Goal: Transaction & Acquisition: Purchase product/service

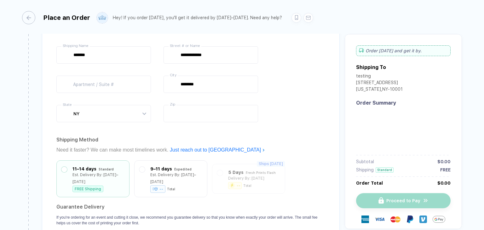
type input "****"
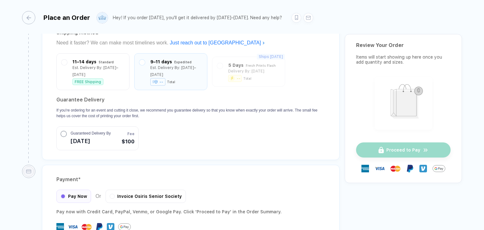
scroll to position [561, 0]
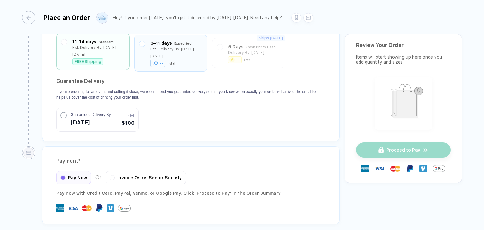
click at [66, 38] on div at bounding box center [64, 51] width 6 height 27
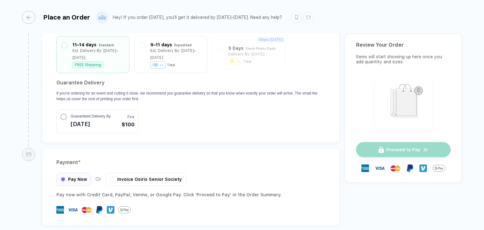
scroll to position [560, 0]
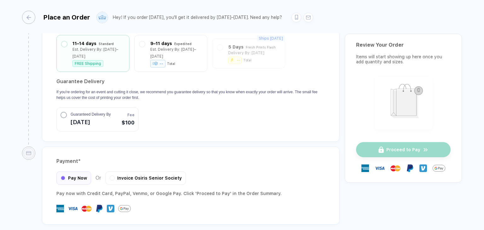
click at [63, 115] on circle "button" at bounding box center [64, 115] width 6 height 6
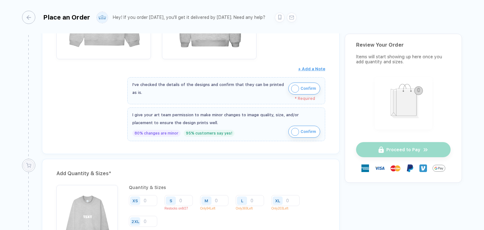
scroll to position [213, 0]
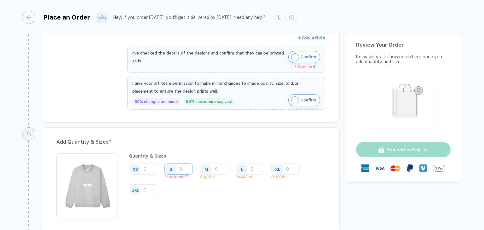
click at [186, 168] on input "number" at bounding box center [179, 169] width 28 height 11
type input "5"
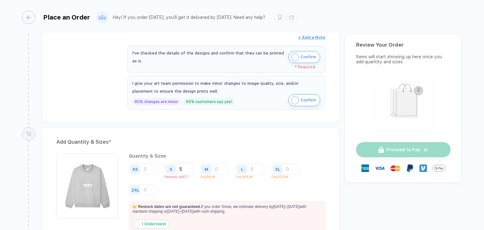
type input "56"
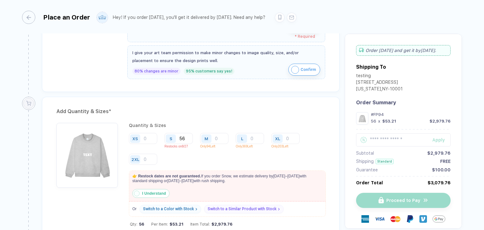
scroll to position [245, 0]
type input "56"
click at [136, 190] on img "button" at bounding box center [137, 193] width 6 height 6
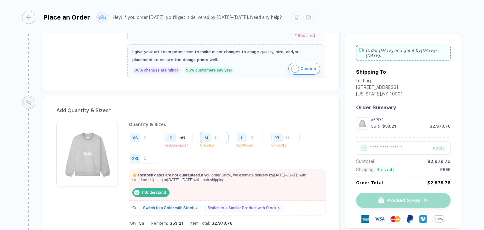
click at [217, 136] on input "number" at bounding box center [214, 137] width 28 height 11
type input "1"
type input "10"
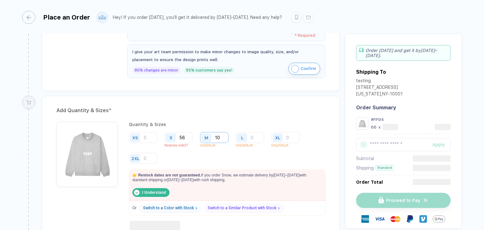
type input "100"
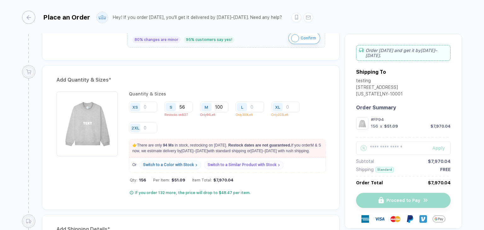
scroll to position [276, 0]
type input "10"
type input "1"
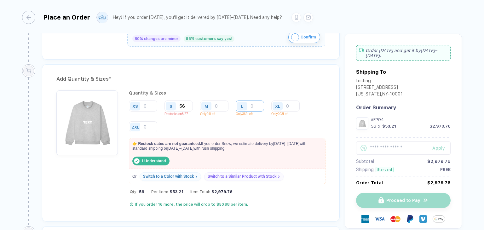
click at [251, 102] on input "number" at bounding box center [250, 106] width 28 height 11
type input "4"
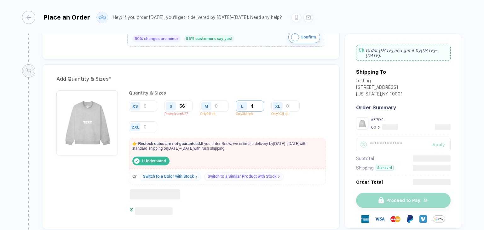
type input "40"
type input "400"
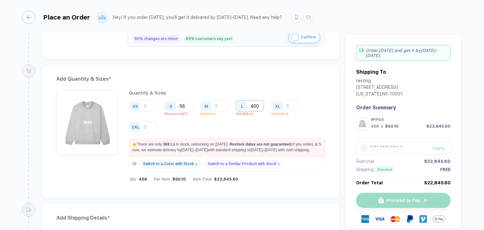
type input "40"
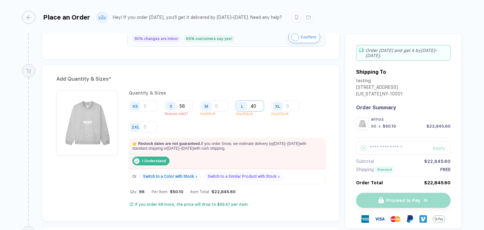
type input "4"
click at [294, 105] on input "number" at bounding box center [286, 106] width 28 height 11
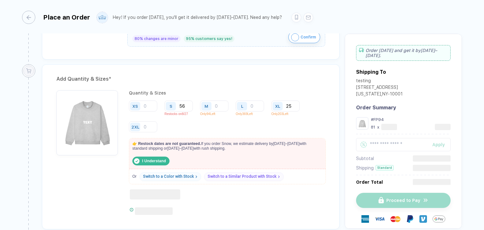
type input "2"
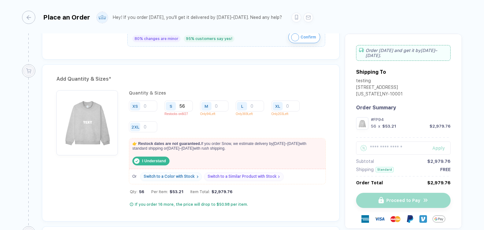
click at [180, 174] on div "Switch to a Color with Stock" at bounding box center [169, 176] width 51 height 5
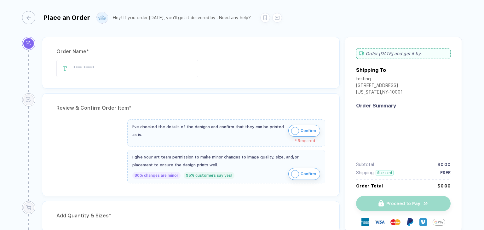
type input "****"
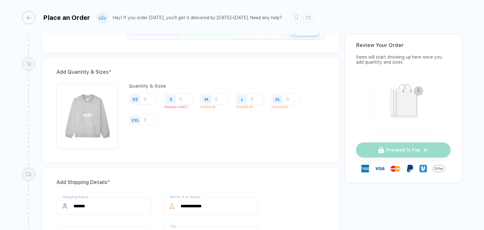
scroll to position [284, 0]
click at [183, 98] on input "number" at bounding box center [179, 98] width 28 height 11
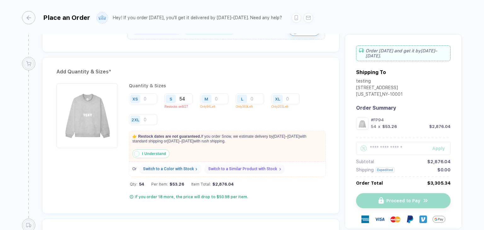
type input "54"
click at [246, 165] on div "Switch to a Similar Product with Stock" at bounding box center [244, 169] width 79 height 8
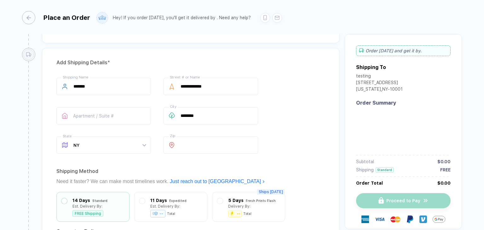
scroll to position [171, 0]
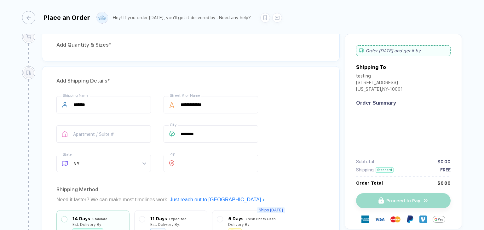
type input "****"
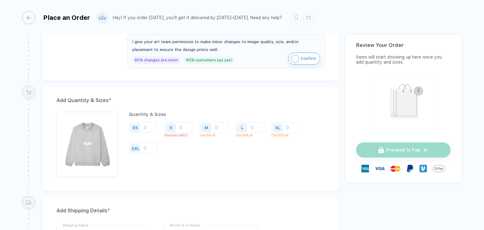
scroll to position [252, 0]
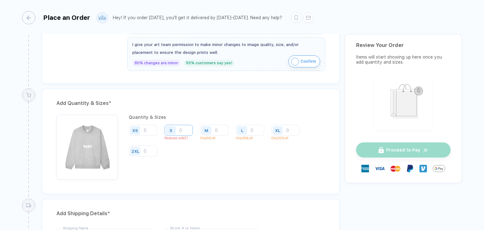
click at [185, 131] on input "number" at bounding box center [179, 130] width 28 height 11
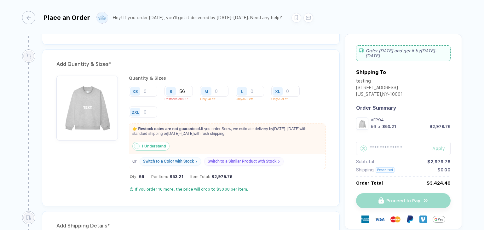
scroll to position [315, 0]
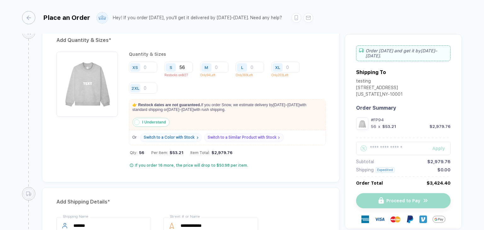
type input "56"
click at [178, 137] on div "Switch to a Color with Stock" at bounding box center [169, 137] width 51 height 5
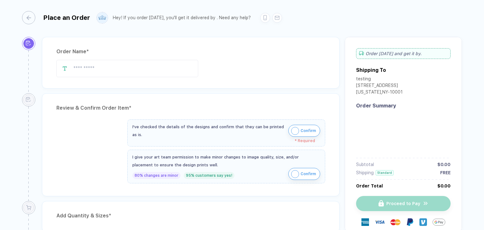
type input "****"
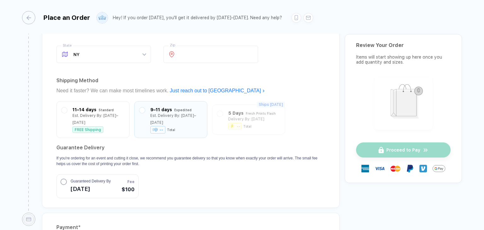
scroll to position [496, 0]
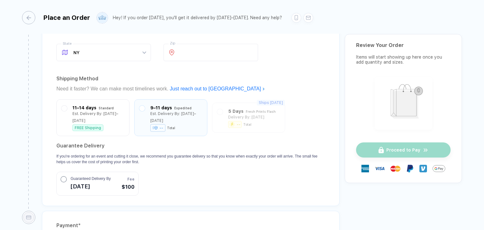
click at [64, 176] on div "button" at bounding box center [64, 181] width 6 height 10
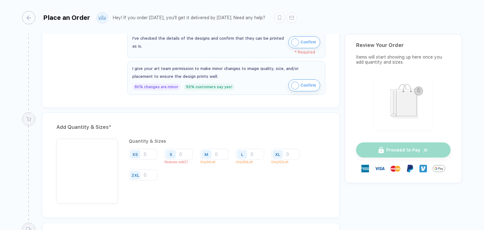
scroll to position [244, 0]
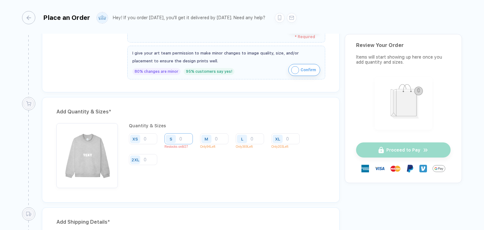
click at [182, 138] on input "number" at bounding box center [179, 138] width 28 height 11
click at [215, 138] on input "number" at bounding box center [214, 138] width 28 height 11
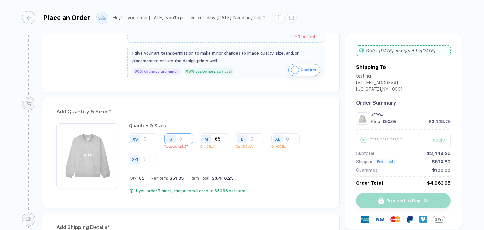
type input "65"
click at [183, 137] on input "number" at bounding box center [179, 138] width 28 height 11
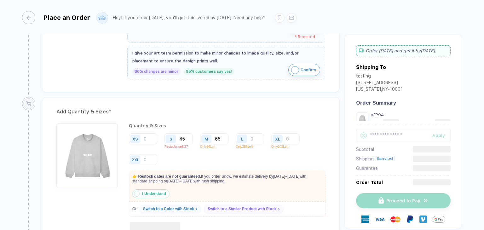
type input "45"
click at [149, 192] on strong "I Understand" at bounding box center [154, 194] width 24 height 4
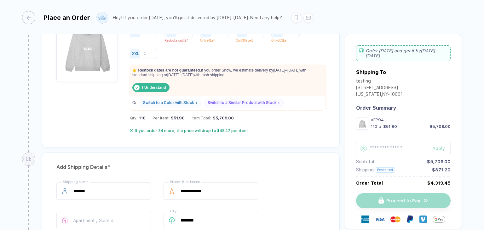
scroll to position [496, 0]
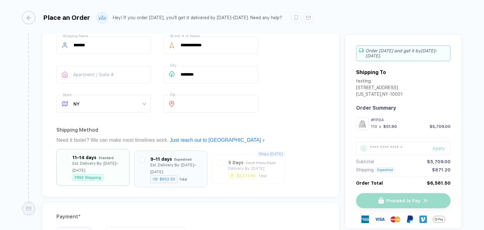
click at [78, 160] on div "Est. Delivery By: [DATE]–[DATE]" at bounding box center [99, 167] width 52 height 14
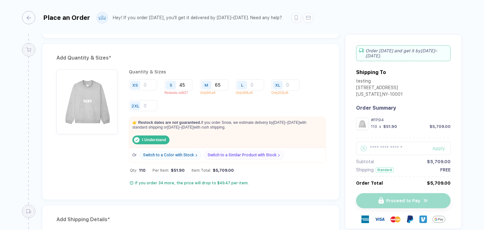
scroll to position [315, 0]
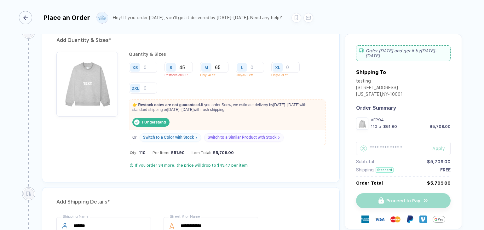
click at [31, 20] on div "button" at bounding box center [25, 17] width 13 height 13
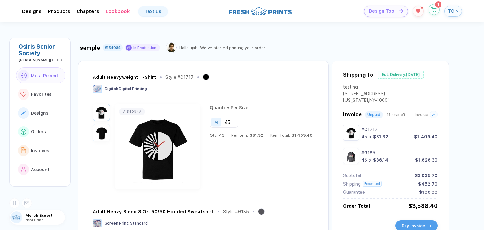
click at [435, 11] on icon "button" at bounding box center [434, 9] width 5 height 5
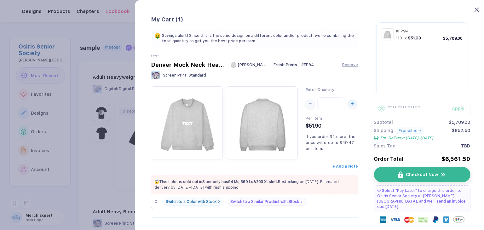
click at [478, 8] on icon at bounding box center [477, 10] width 4 height 4
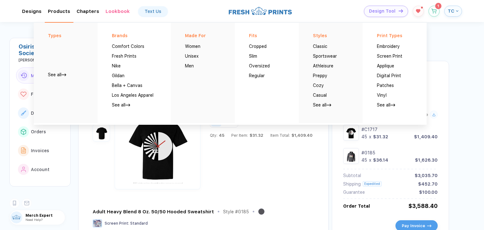
click at [59, 12] on div "Products Types See all Brands Comfort Colors Fresh Prints Nike Gildan Bella + C…" at bounding box center [59, 12] width 22 height 6
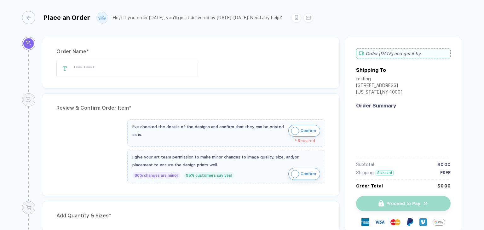
type input "****"
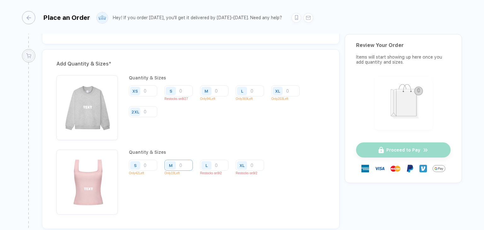
scroll to position [442, 0]
click at [200, 96] on input "number" at bounding box center [214, 90] width 28 height 11
type input "2"
type input "20"
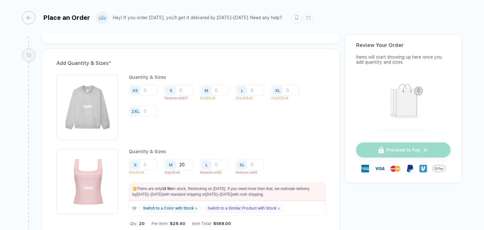
type input "2"
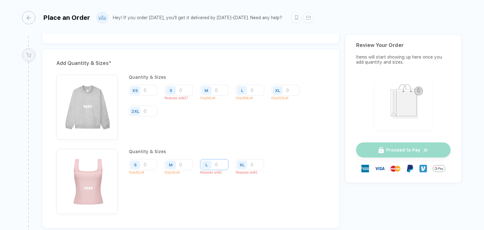
click at [236, 96] on input "number" at bounding box center [250, 90] width 28 height 11
type input "6"
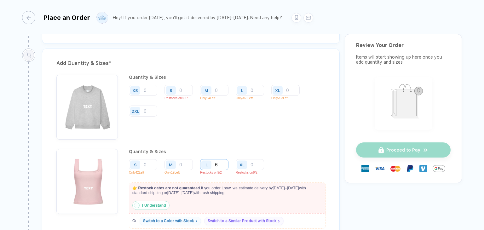
type input "65"
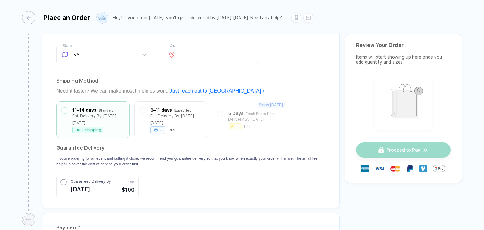
scroll to position [757, 0]
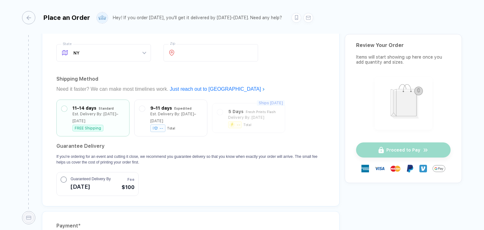
type input "65"
click at [64, 177] on circle "button" at bounding box center [64, 180] width 6 height 6
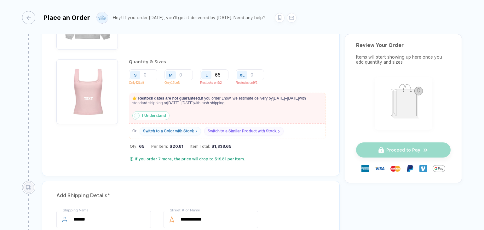
scroll to position [505, 0]
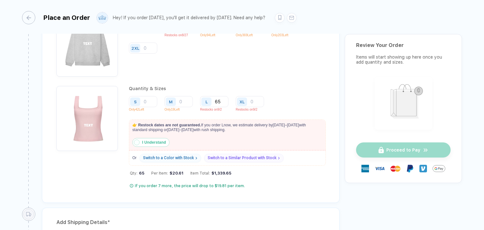
click at [137, 140] on img "button" at bounding box center [137, 143] width 6 height 6
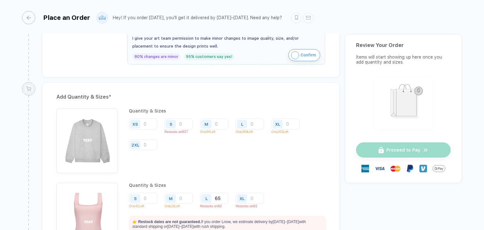
scroll to position [410, 0]
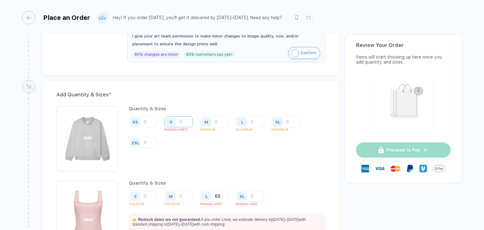
click at [183, 117] on input "number" at bounding box center [179, 121] width 28 height 11
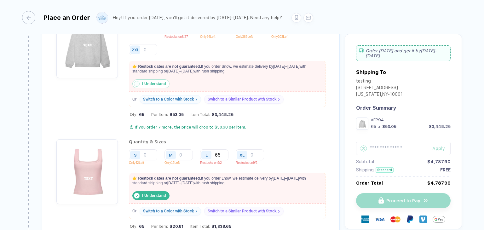
scroll to position [505, 0]
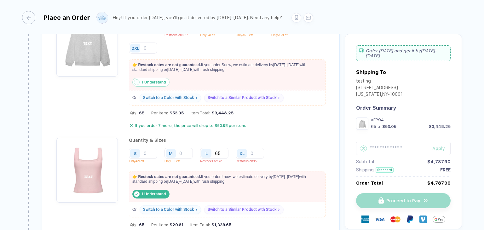
click at [149, 78] on button "I Understand" at bounding box center [150, 82] width 37 height 9
click at [154, 193] on strong "I Understand" at bounding box center [154, 194] width 24 height 4
click at [155, 193] on strong "I Understand" at bounding box center [154, 194] width 24 height 4
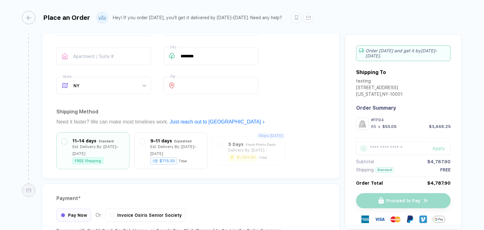
scroll to position [788, 0]
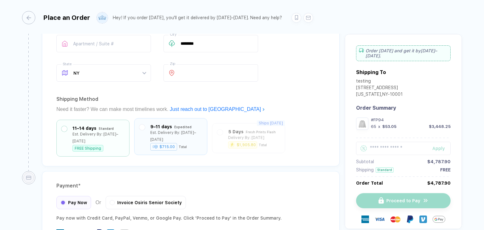
click at [195, 132] on div "Est. Delivery By: [DATE]–[DATE]" at bounding box center [176, 136] width 52 height 14
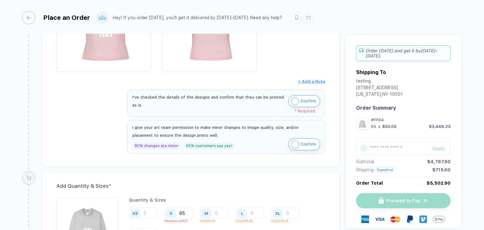
scroll to position [315, 0]
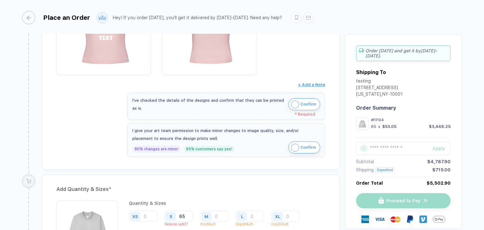
click at [304, 99] on span "Confirm" at bounding box center [308, 104] width 15 height 10
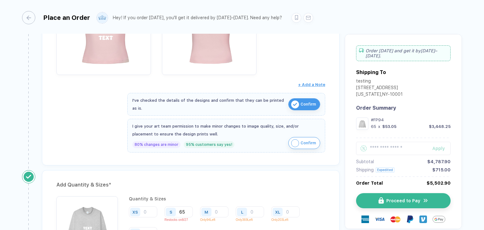
click at [299, 138] on button "Confirm" at bounding box center [305, 143] width 32 height 12
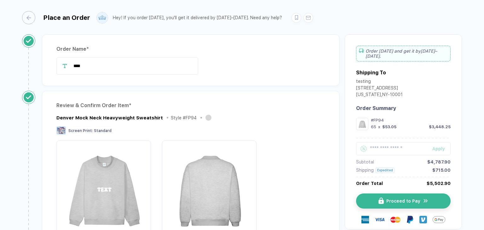
scroll to position [0, 0]
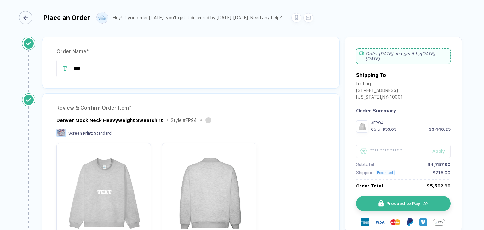
click at [29, 14] on div "button" at bounding box center [25, 17] width 13 height 13
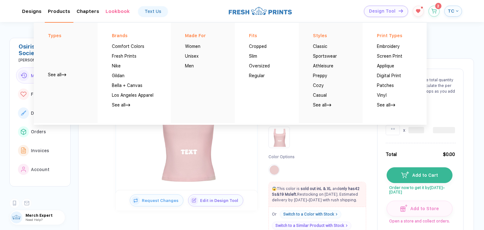
click at [53, 11] on div "Products Types See all Brands Comfort Colors Fresh Prints Nike Gildan Bella + C…" at bounding box center [59, 12] width 22 height 6
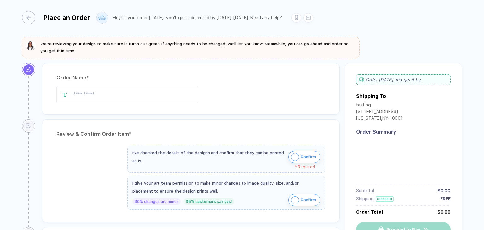
type input "****"
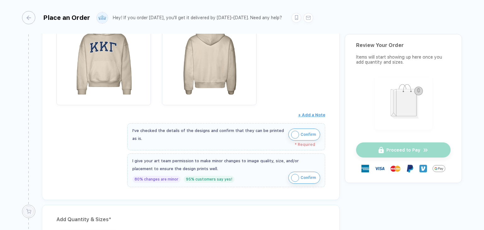
scroll to position [473, 0]
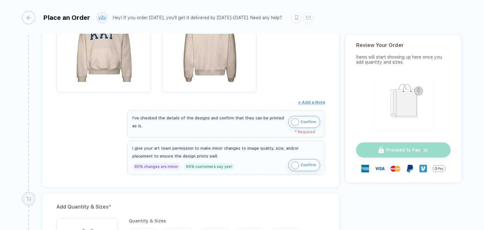
click at [301, 117] on span "Confirm" at bounding box center [308, 122] width 15 height 10
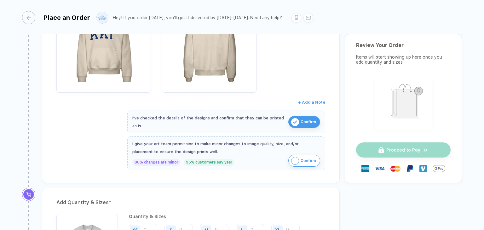
click at [301, 157] on span "Confirm" at bounding box center [308, 161] width 15 height 10
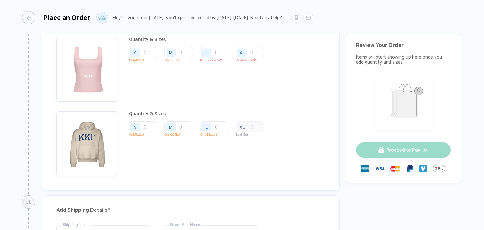
scroll to position [725, 0]
type input "3"
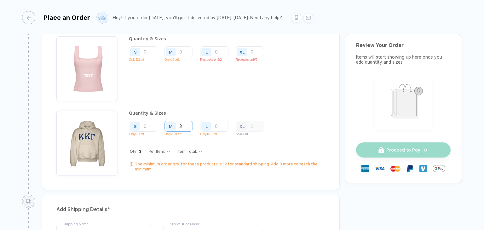
type input "30"
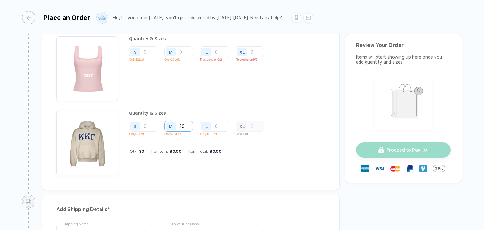
type input "300"
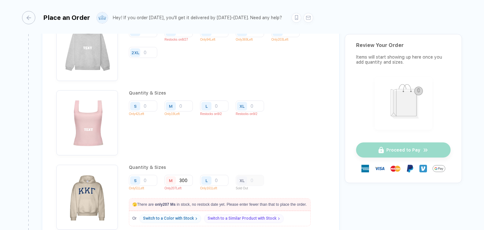
scroll to position [662, 0]
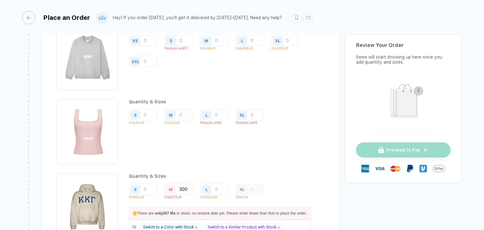
type input "30"
click at [236, 46] on input "number" at bounding box center [250, 40] width 28 height 11
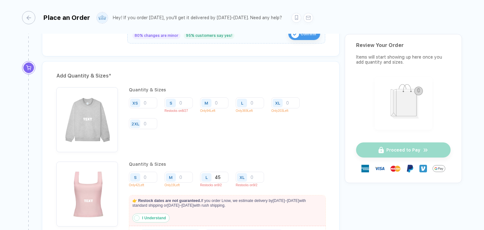
scroll to position [599, 0]
click at [214, 100] on div "M" at bounding box center [214, 103] width 28 height 11
click at [217, 100] on input "number" at bounding box center [214, 103] width 28 height 11
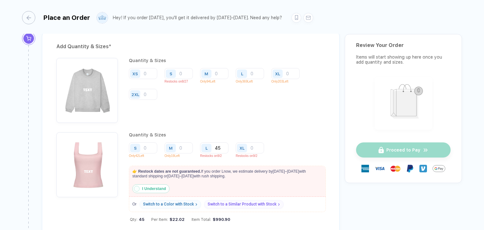
scroll to position [631, 0]
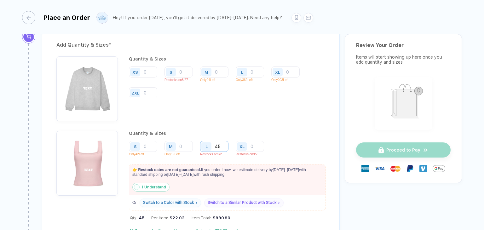
click at [236, 78] on input "45" at bounding box center [250, 72] width 28 height 11
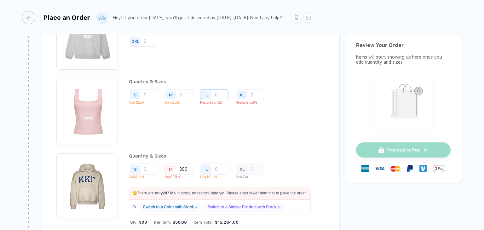
scroll to position [694, 0]
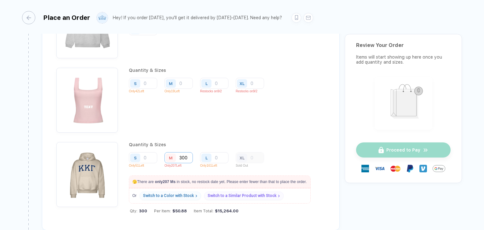
click at [200, 15] on input "300" at bounding box center [214, 8] width 28 height 11
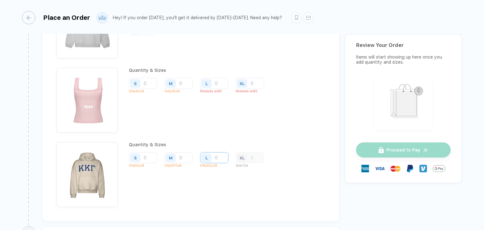
click at [236, 15] on input "number" at bounding box center [250, 8] width 28 height 11
click at [165, 15] on input "number" at bounding box center [179, 8] width 28 height 11
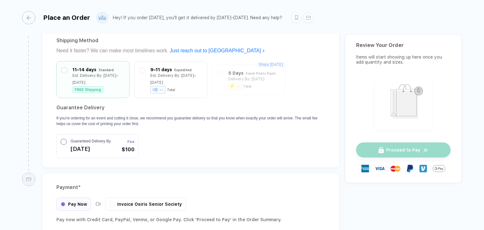
scroll to position [1041, 0]
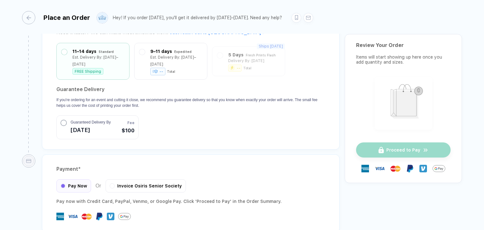
click at [65, 122] on div "button" at bounding box center [64, 125] width 6 height 10
click at [167, 54] on div "Est. Delivery By: [DATE]–[DATE]" at bounding box center [176, 59] width 52 height 14
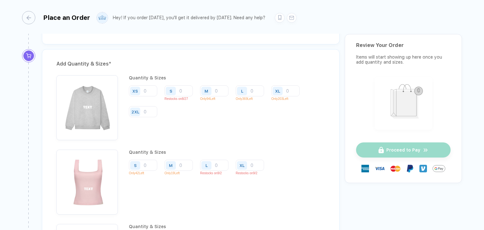
scroll to position [594, 0]
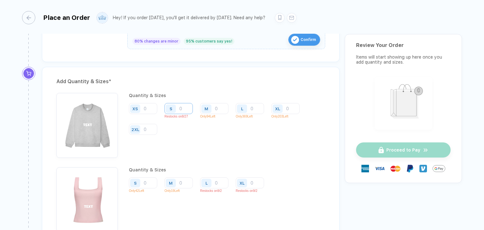
click at [182, 106] on input "number" at bounding box center [179, 108] width 28 height 11
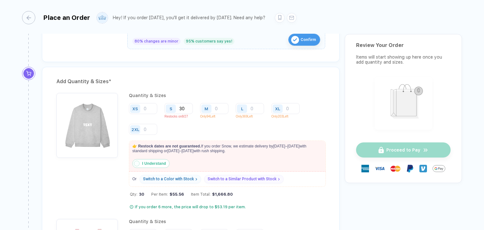
click at [161, 161] on strong "I Understand" at bounding box center [154, 163] width 24 height 4
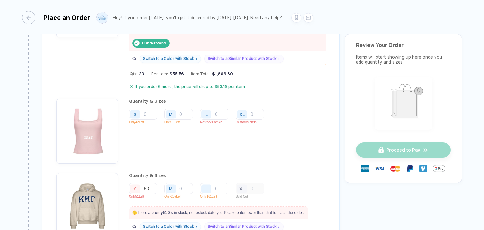
scroll to position [720, 0]
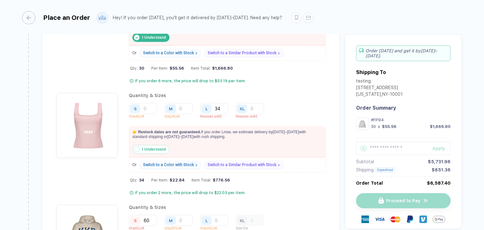
click at [151, 148] on strong "I Understand" at bounding box center [154, 149] width 24 height 4
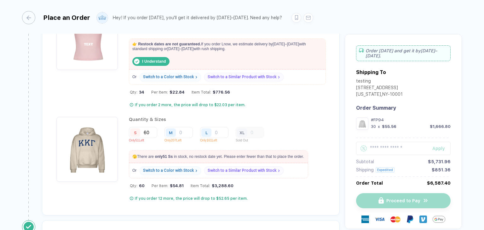
scroll to position [815, 0]
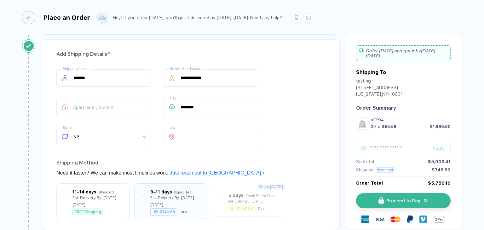
scroll to position [973, 0]
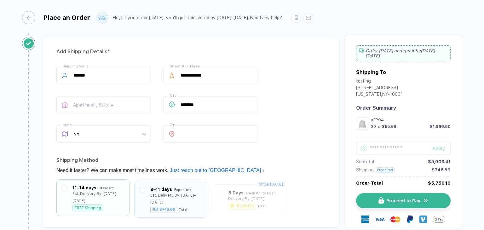
click at [86, 179] on div "11–14 days Standard Est. Delivery By: [DATE]–[DATE] FREE Shipping" at bounding box center [92, 197] width 73 height 37
click at [85, 184] on div "11–14 days" at bounding box center [85, 187] width 24 height 7
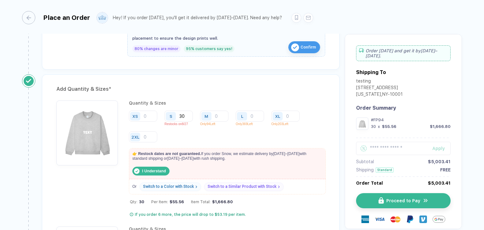
scroll to position [594, 0]
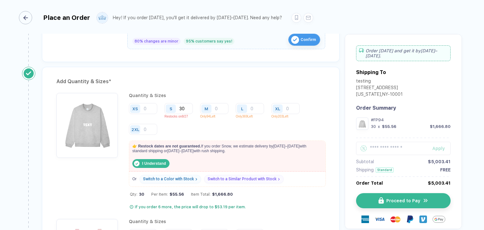
click at [25, 14] on div "button" at bounding box center [25, 17] width 13 height 13
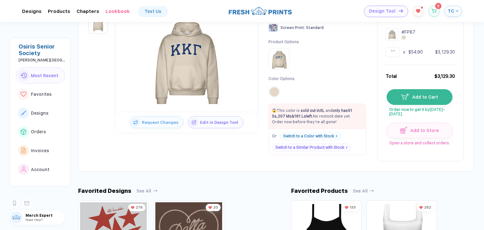
scroll to position [95, 0]
